Goal: Task Accomplishment & Management: Manage account settings

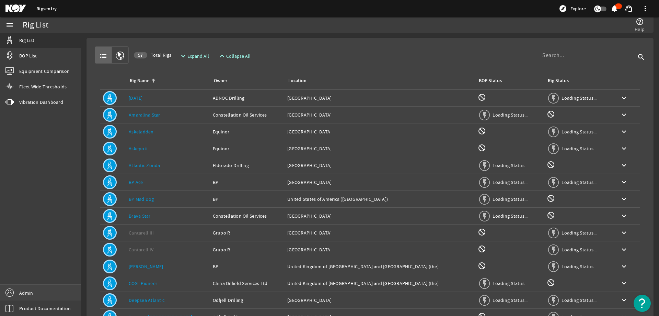
click at [40, 289] on link "Admin" at bounding box center [40, 292] width 81 height 15
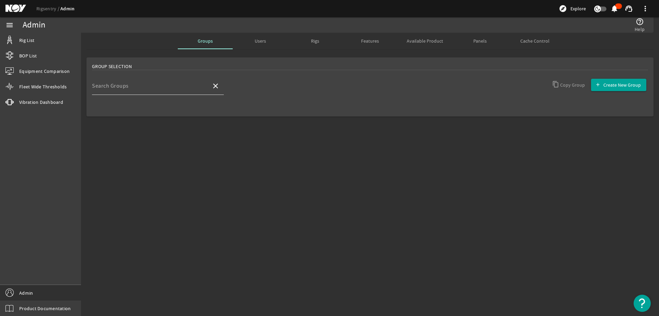
click at [165, 90] on input "Search Groups" at bounding box center [149, 88] width 114 height 8
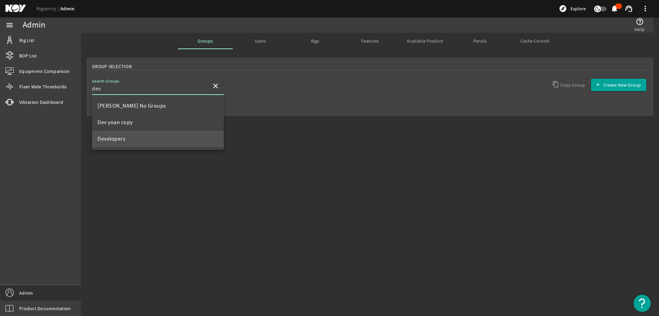
type input "dev"
click at [136, 143] on mat-option "Developers" at bounding box center [158, 138] width 132 height 16
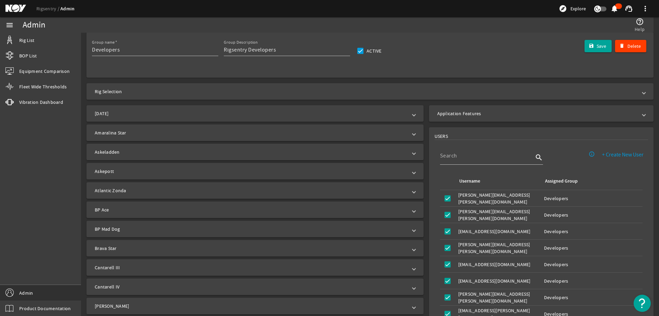
scroll to position [34, 0]
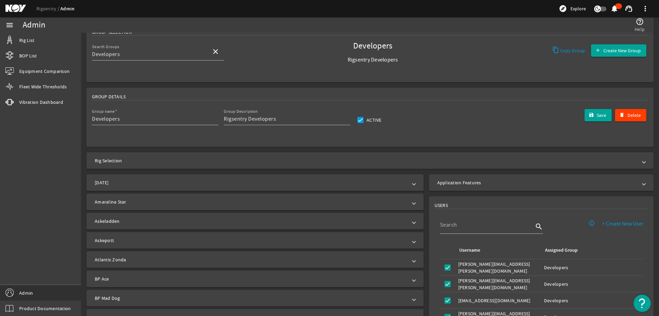
click at [206, 162] on mat-panel-title "Rig Selection" at bounding box center [366, 160] width 543 height 7
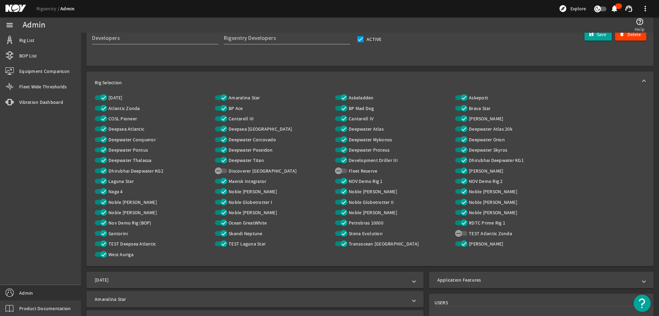
scroll to position [137, 0]
